Goal: Check status

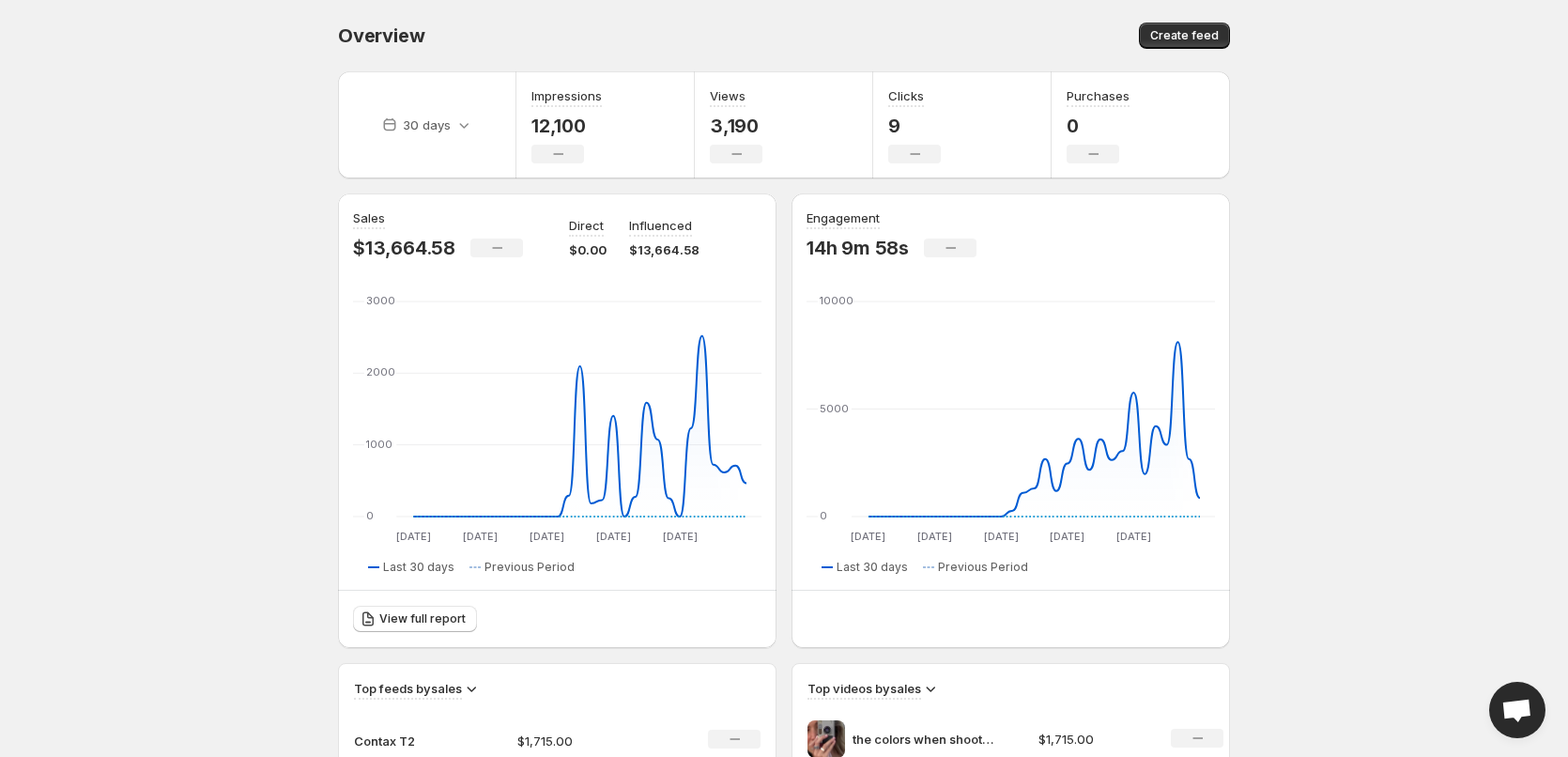
click at [323, 158] on div "30 days Impressions 12,100 No change Views 3,190 No change Clicks 9 No change P…" at bounding box center [777, 754] width 907 height 1397
click at [128, 440] on body "Home Feeds Videos Subscription Settings Overview. This page is ready Overview C…" at bounding box center [784, 378] width 1568 height 757
click at [4, 396] on body "Home Feeds Videos Subscription Settings Overview. This page is ready Overview C…" at bounding box center [784, 378] width 1568 height 757
click at [157, 422] on body "Home Feeds Videos Subscription Settings Overview. This page is ready Overview C…" at bounding box center [784, 378] width 1568 height 757
click at [108, 414] on body "Home Feeds Videos Subscription Settings Overview. This page is ready Overview C…" at bounding box center [784, 378] width 1568 height 757
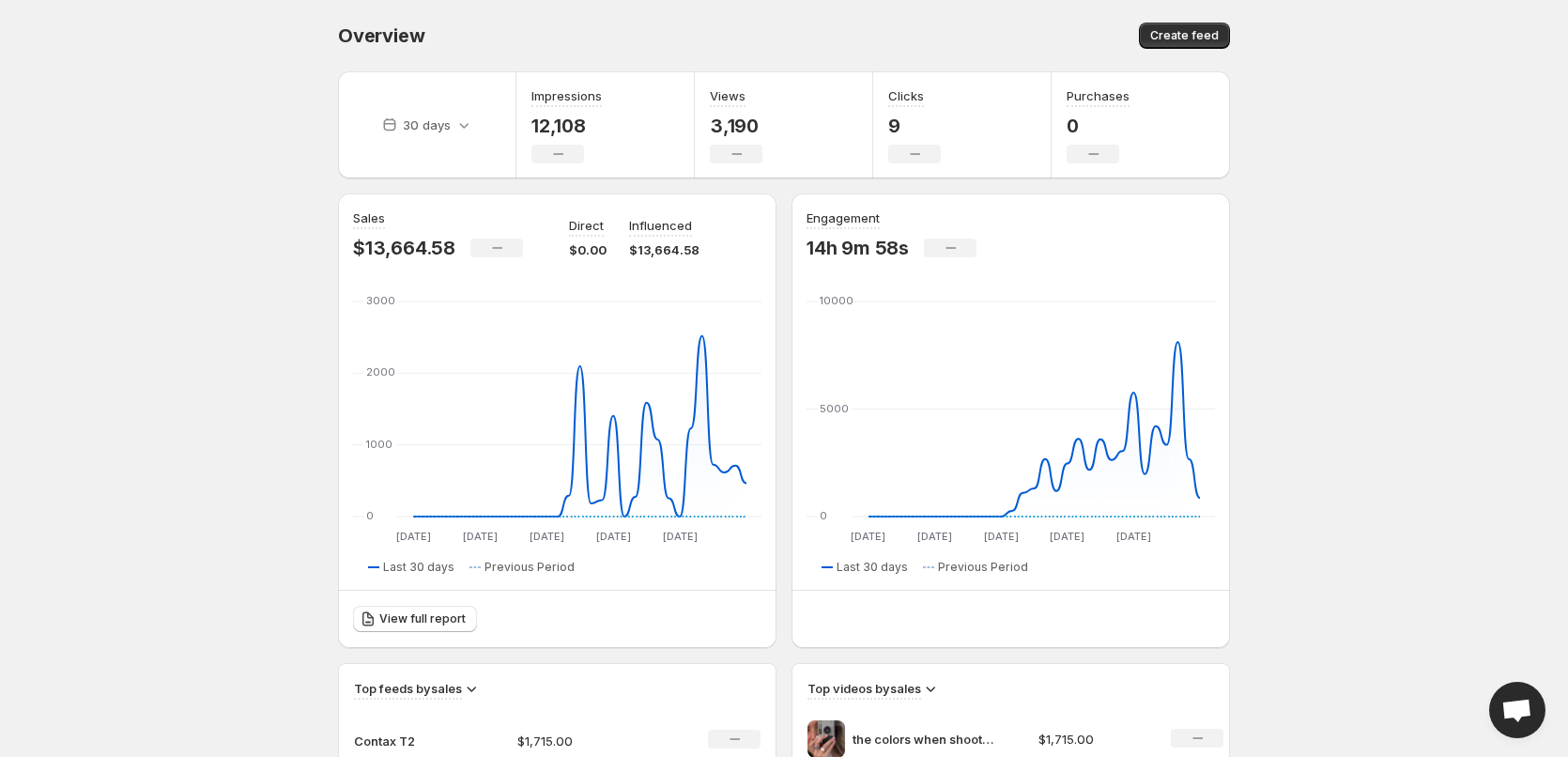
drag, startPoint x: 132, startPoint y: 616, endPoint x: 123, endPoint y: 626, distance: 13.5
click at [177, 596] on body "Home Feeds Videos Subscription Settings Overview. This page is ready Overview C…" at bounding box center [784, 378] width 1568 height 757
drag, startPoint x: 293, startPoint y: 143, endPoint x: 492, endPoint y: 0, distance: 245.1
